Goal: Complete application form: Complete application form

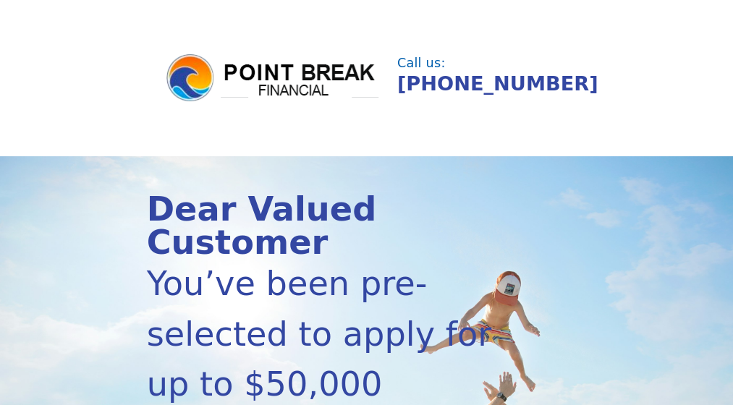
click at [271, 122] on header "Call us: (855) 202-9500" at bounding box center [366, 78] width 733 height 156
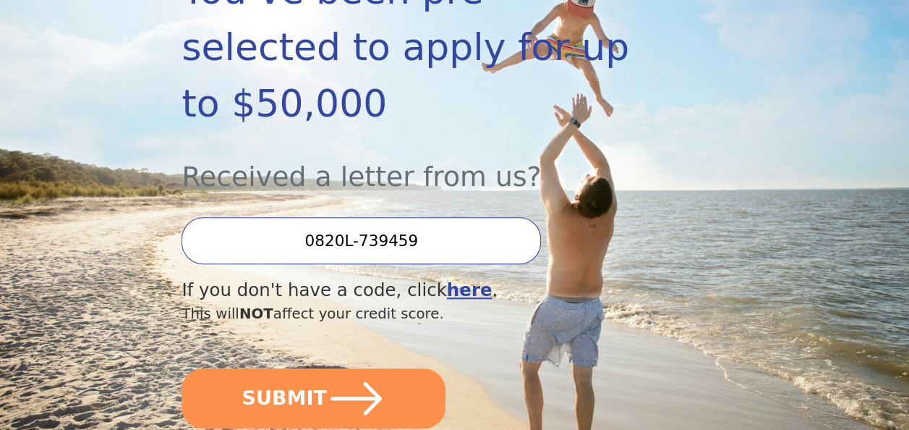
scroll to position [310, 0]
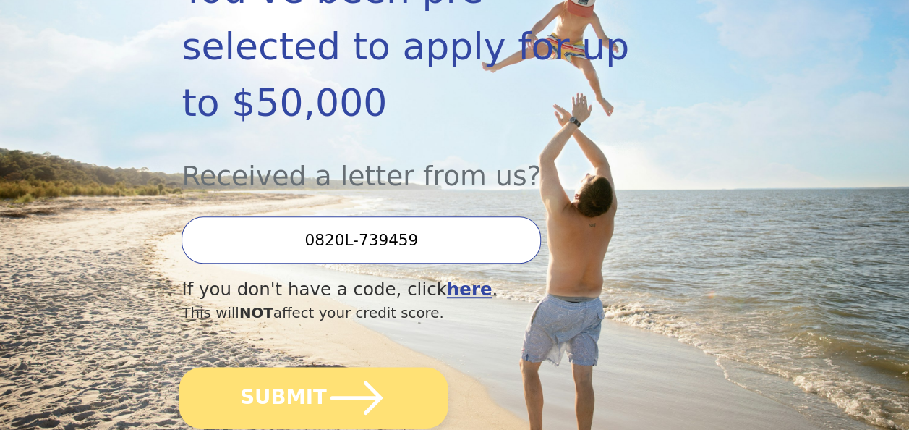
click at [399, 367] on button "SUBMIT" at bounding box center [313, 397] width 269 height 61
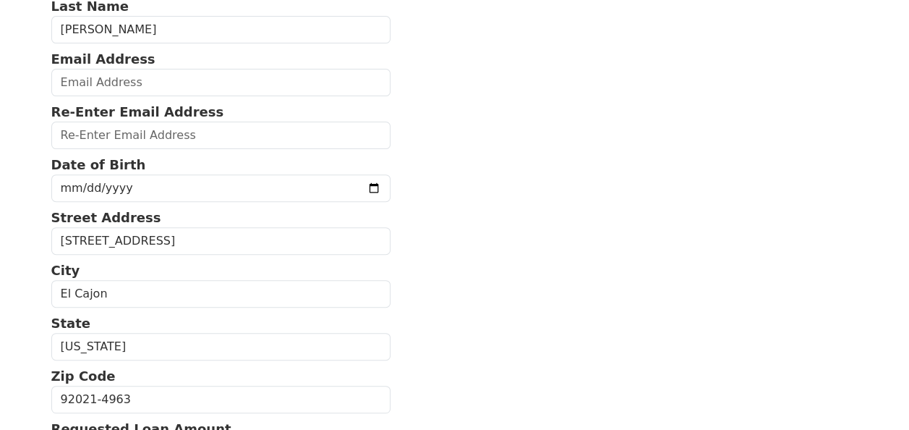
scroll to position [177, 0]
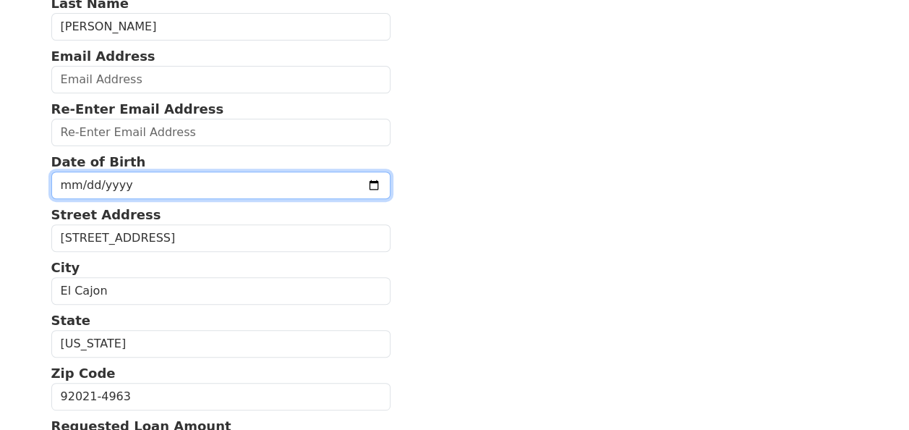
click at [176, 182] on input "date" at bounding box center [221, 184] width 340 height 27
type input "[DATE]"
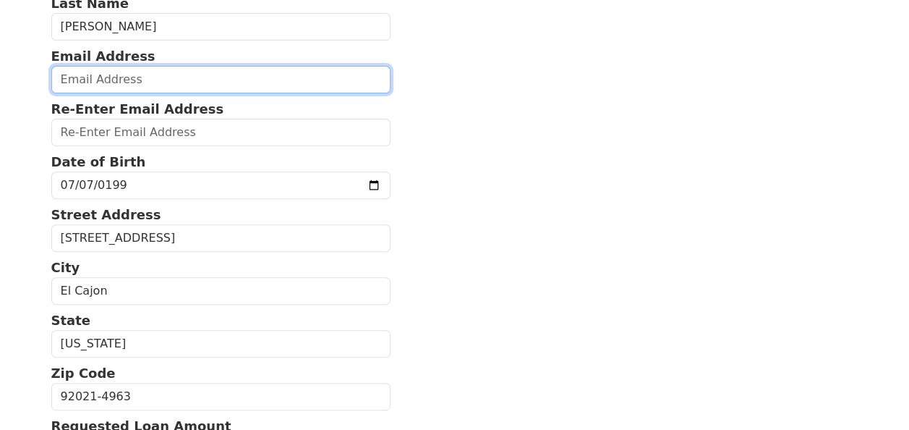
click at [150, 87] on input "email" at bounding box center [221, 79] width 340 height 27
type input "[EMAIL_ADDRESS][DOMAIN_NAME]"
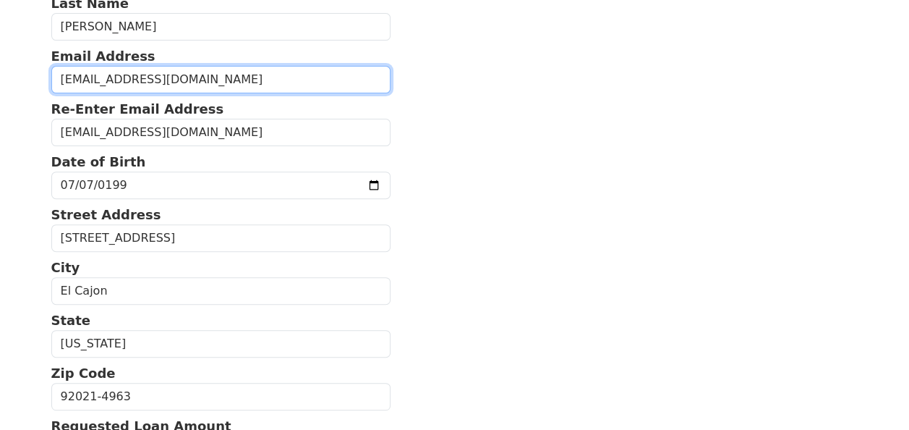
type input "[PHONE_NUMBER]"
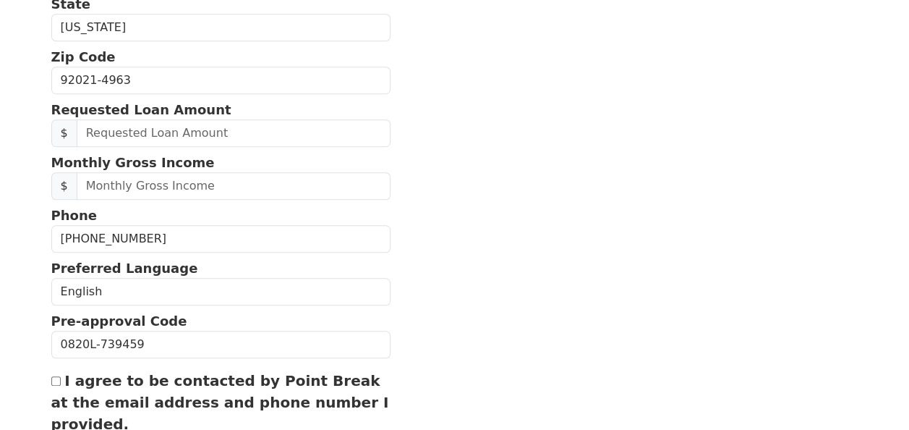
scroll to position [511, 0]
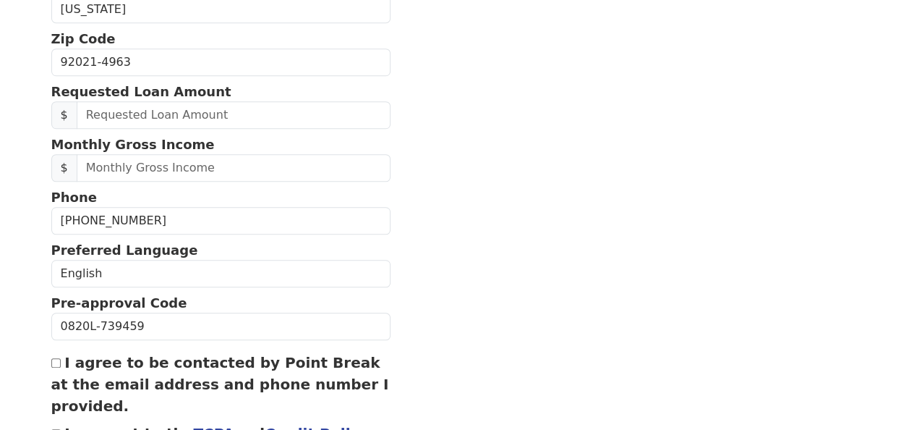
click at [566, 236] on section "First Name [PERSON_NAME] Last Name [PERSON_NAME] Email Address [EMAIL_ADDRESS][…" at bounding box center [454, 63] width 807 height 912
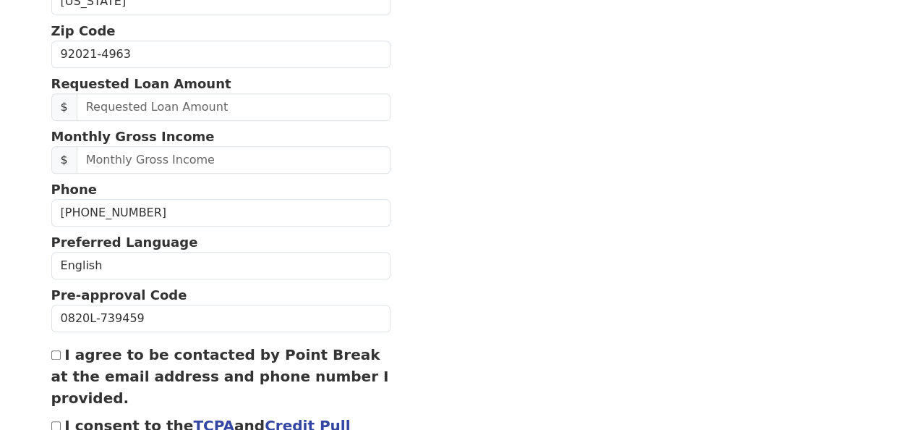
scroll to position [632, 0]
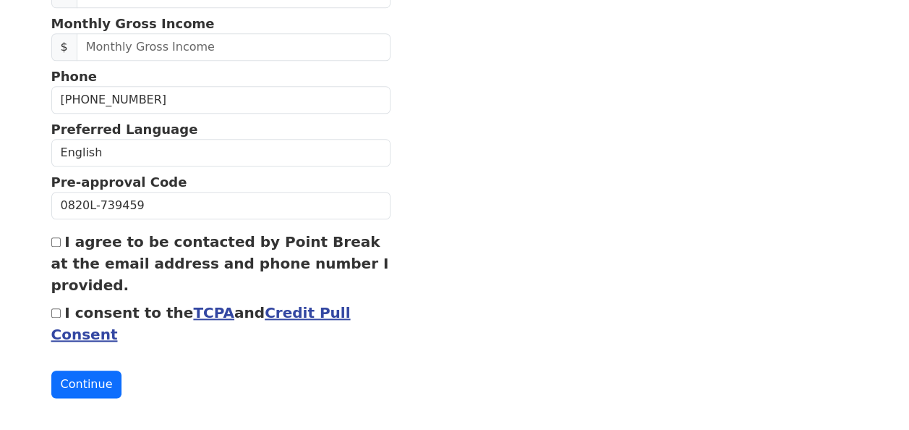
click at [61, 240] on div "I agree to be contacted by Point Break at the email address and phone number I …" at bounding box center [221, 263] width 340 height 65
click at [55, 311] on div "I consent to the TCPA and Credit Pull Consent" at bounding box center [221, 323] width 340 height 43
click at [52, 237] on input "I agree to be contacted by Point Break at the email address and phone number I …" at bounding box center [55, 241] width 9 height 9
checkbox input "true"
click at [56, 308] on input "I consent to the TCPA and Credit Pull Consent" at bounding box center [55, 312] width 9 height 9
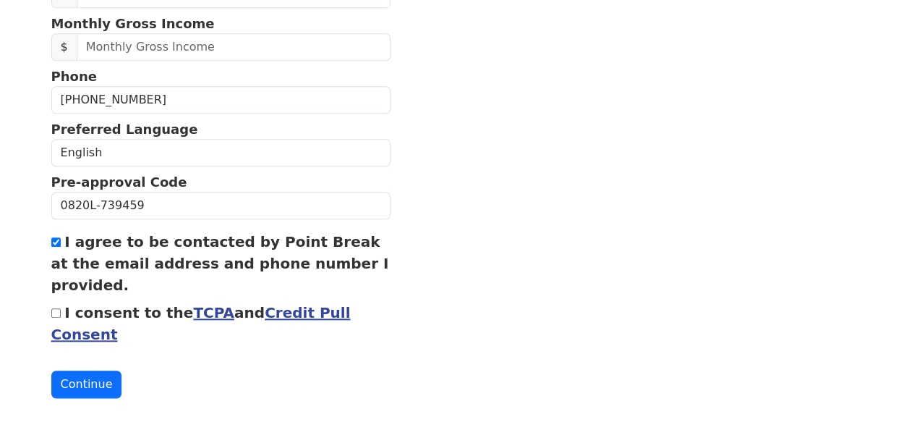
checkbox input "true"
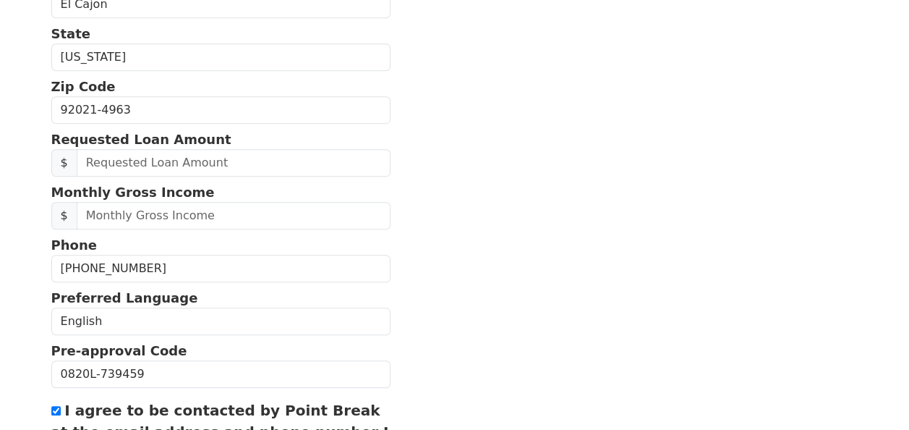
scroll to position [459, 0]
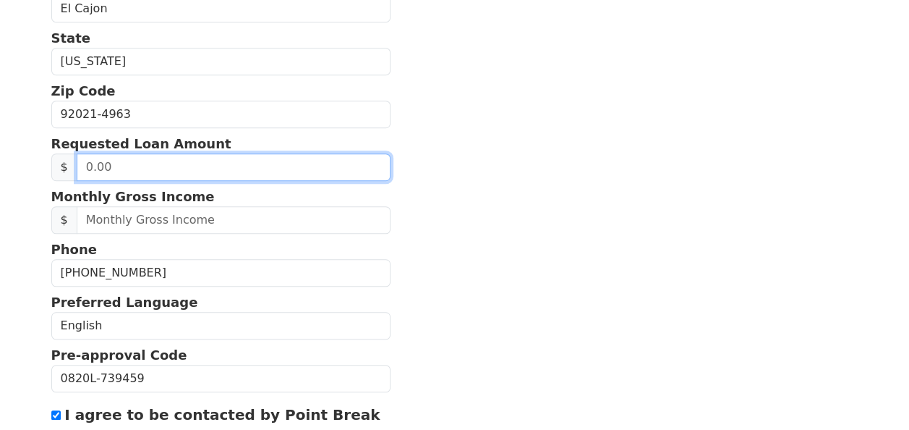
click at [189, 159] on input "text" at bounding box center [234, 166] width 314 height 27
type input "25,000.00"
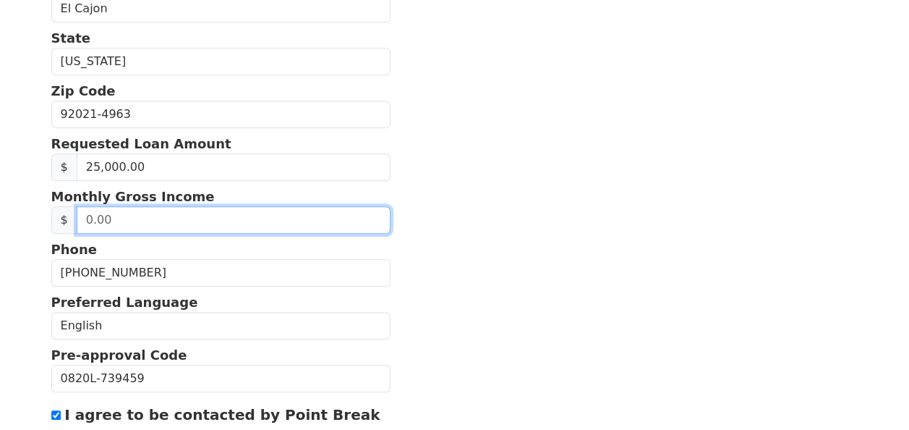
click at [197, 216] on input "text" at bounding box center [234, 219] width 314 height 27
type input "75,000.00"
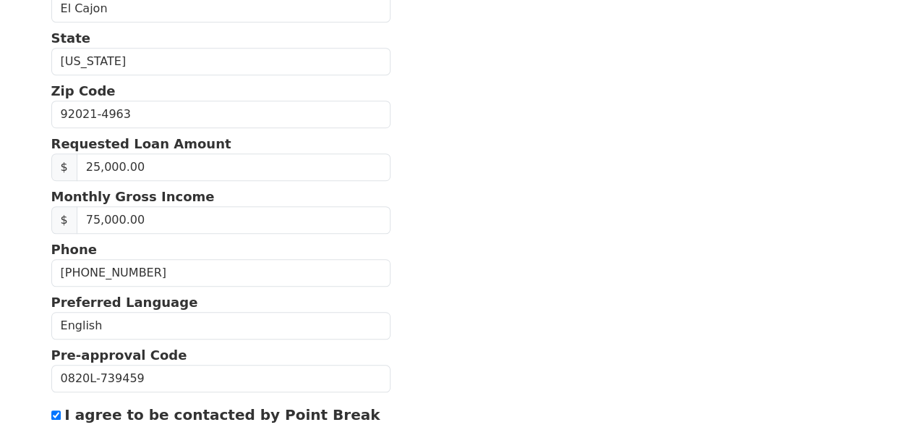
click at [454, 268] on section "First Name [PERSON_NAME] Last Name [PERSON_NAME] Email Address [EMAIL_ADDRESS][…" at bounding box center [454, 115] width 807 height 912
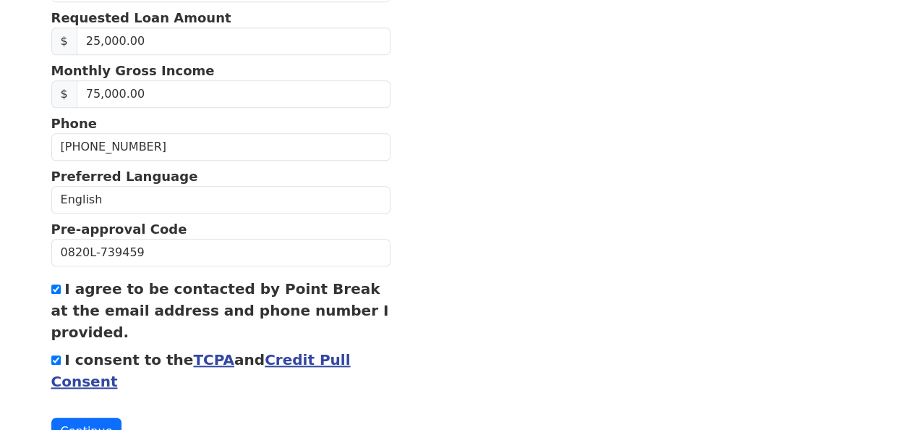
scroll to position [632, 0]
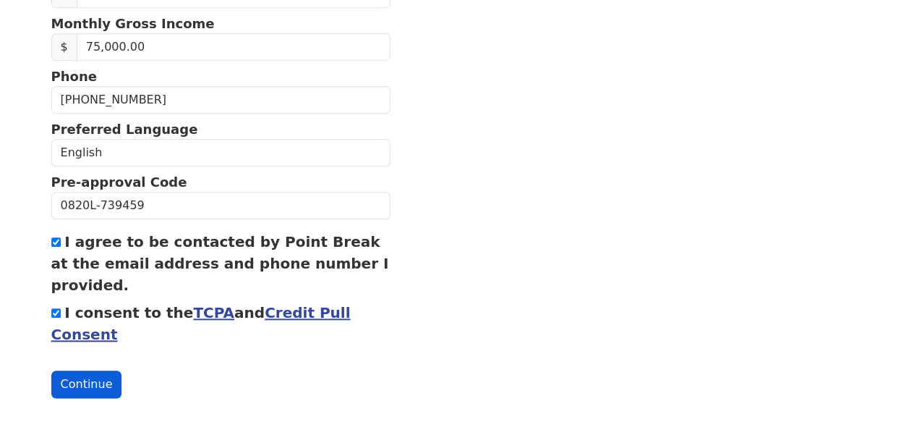
click at [85, 375] on button "Continue" at bounding box center [86, 383] width 71 height 27
